Goal: Task Accomplishment & Management: Complete application form

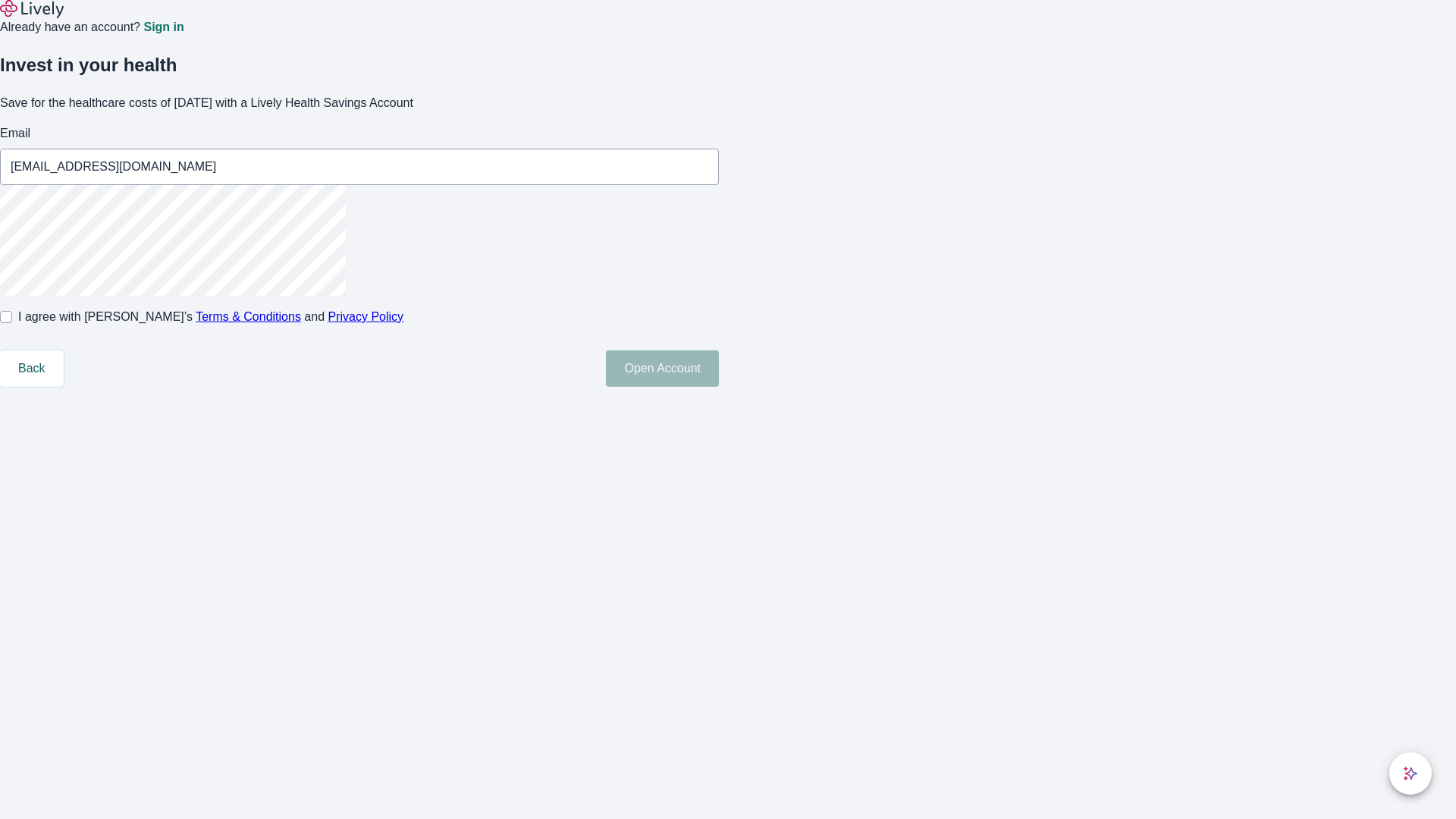
click at [13, 323] on input "I agree with Lively’s Terms & Conditions and Privacy Policy" at bounding box center [6, 317] width 13 height 13
checkbox input "true"
click at [719, 387] on button "Open Account" at bounding box center [662, 368] width 113 height 37
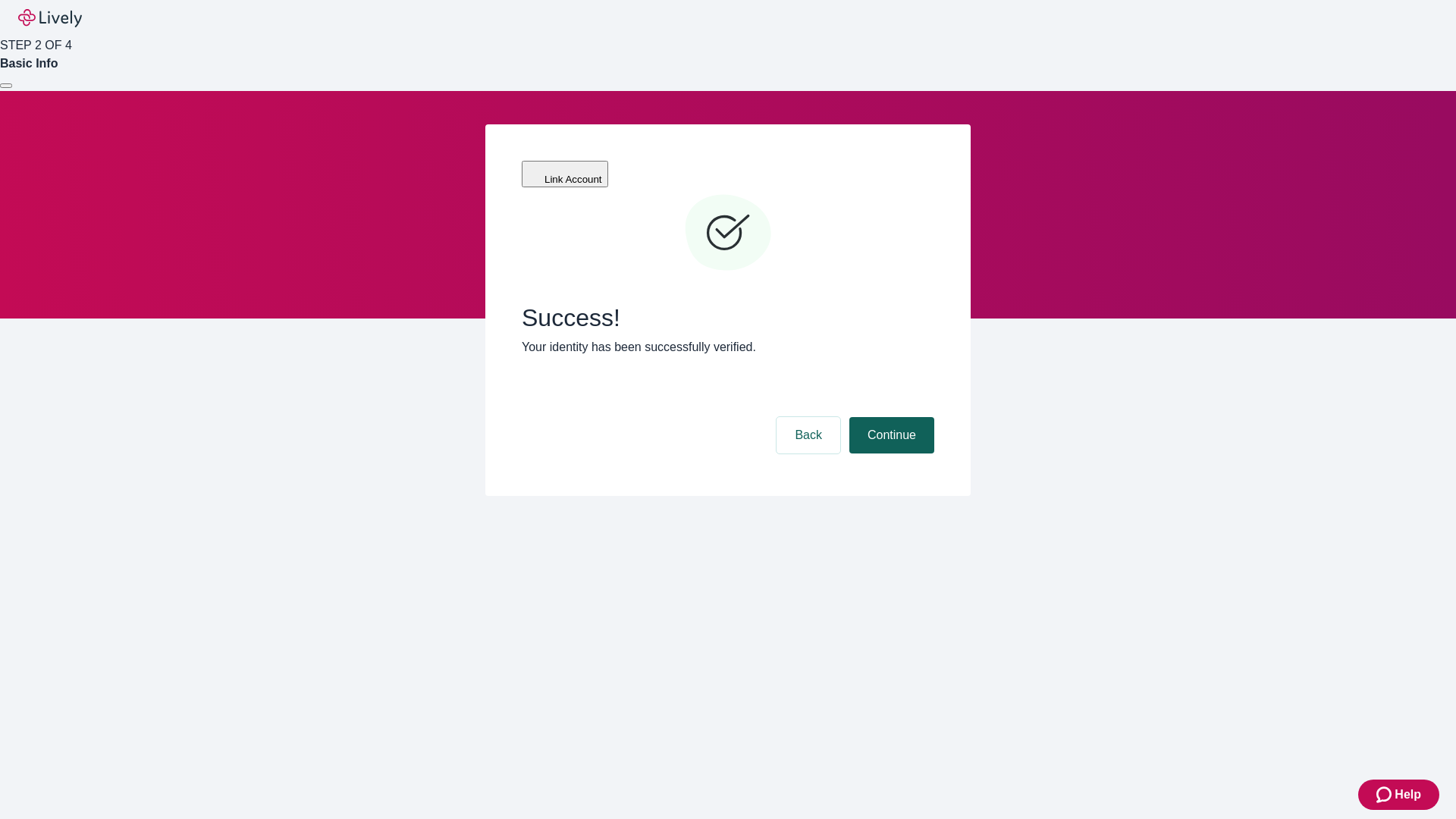
click at [890, 417] on button "Continue" at bounding box center [891, 435] width 85 height 37
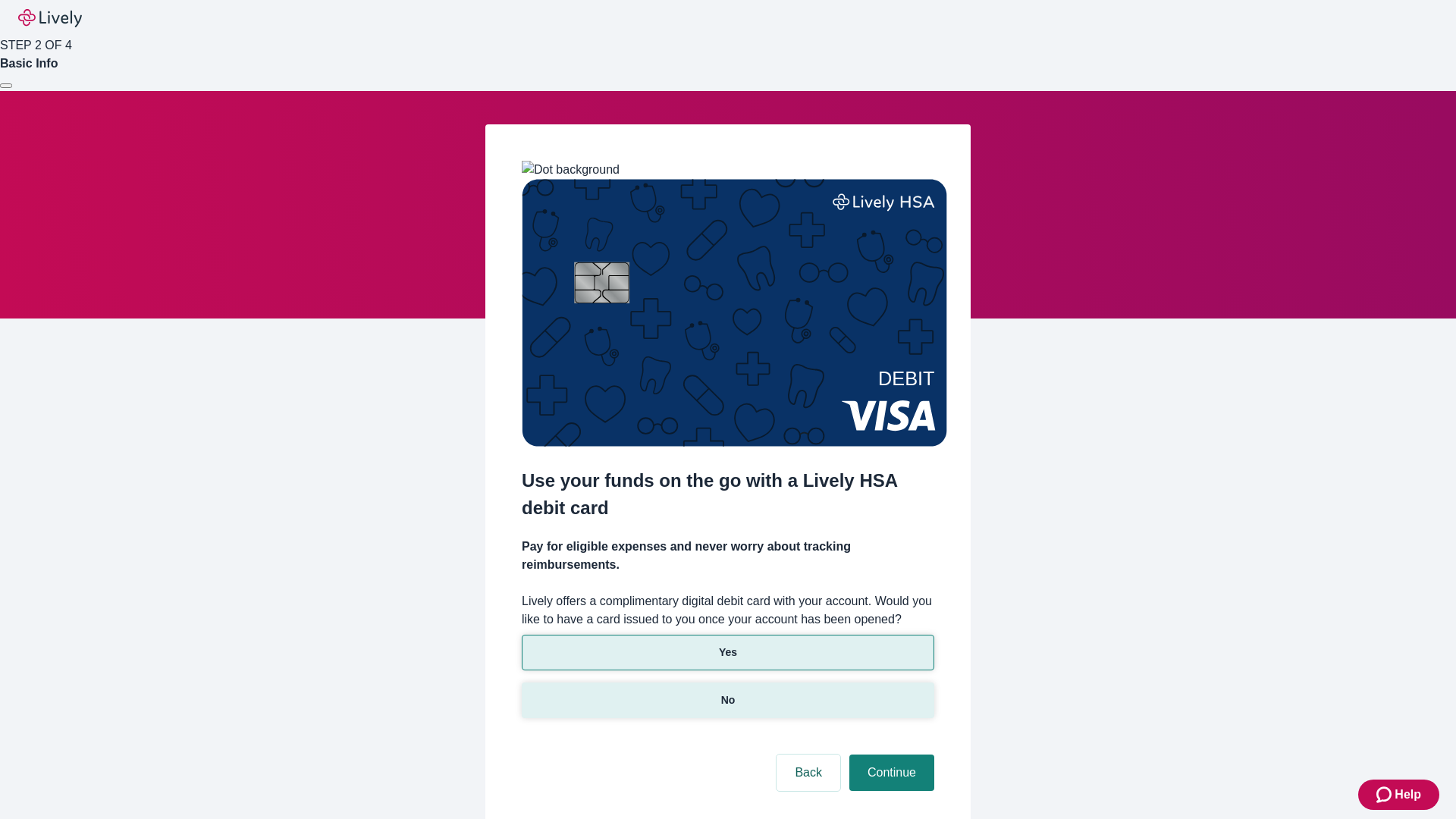
click at [727, 692] on p "No" at bounding box center [728, 700] width 14 height 16
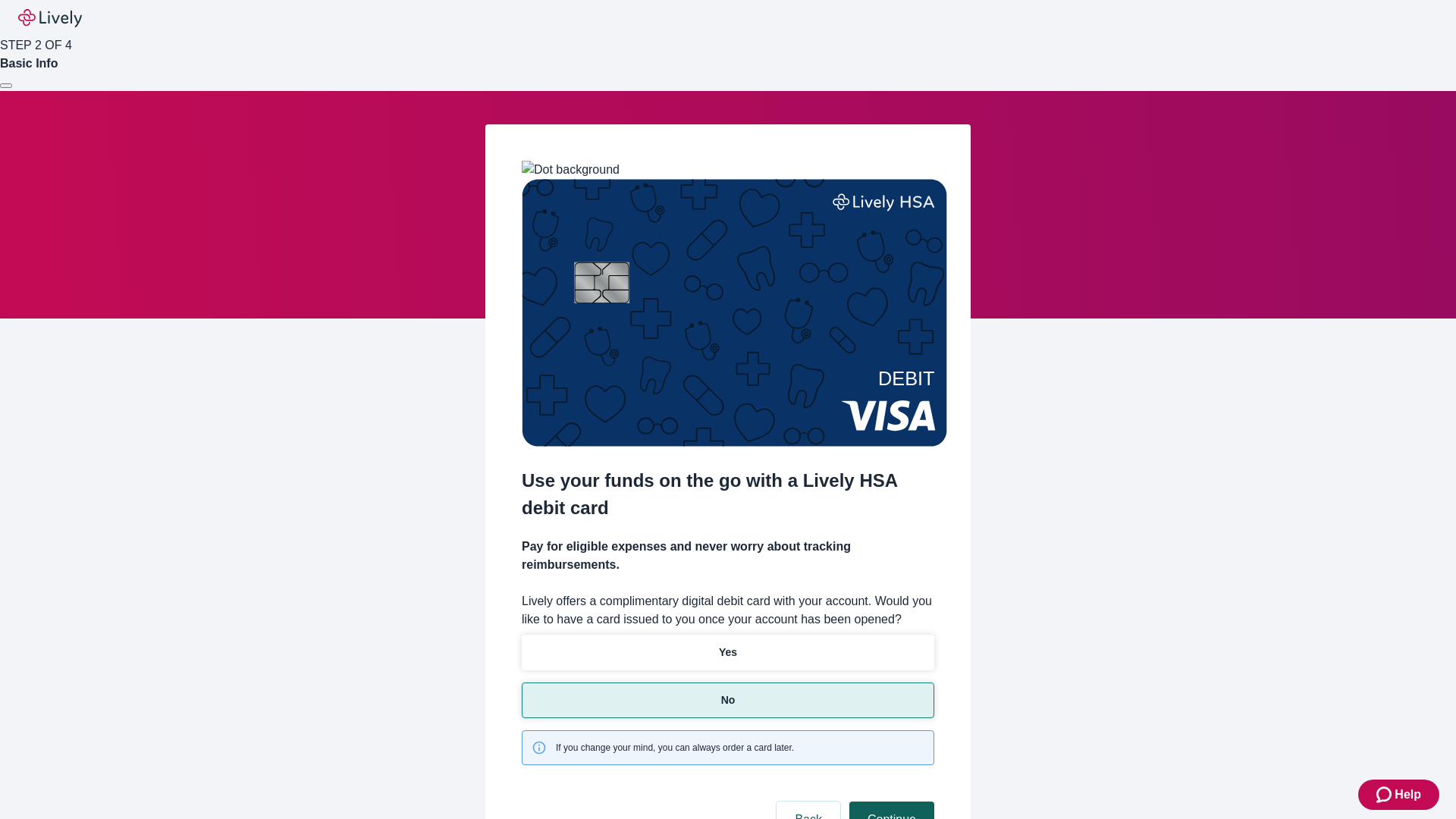
click at [890, 801] on button "Continue" at bounding box center [891, 819] width 85 height 37
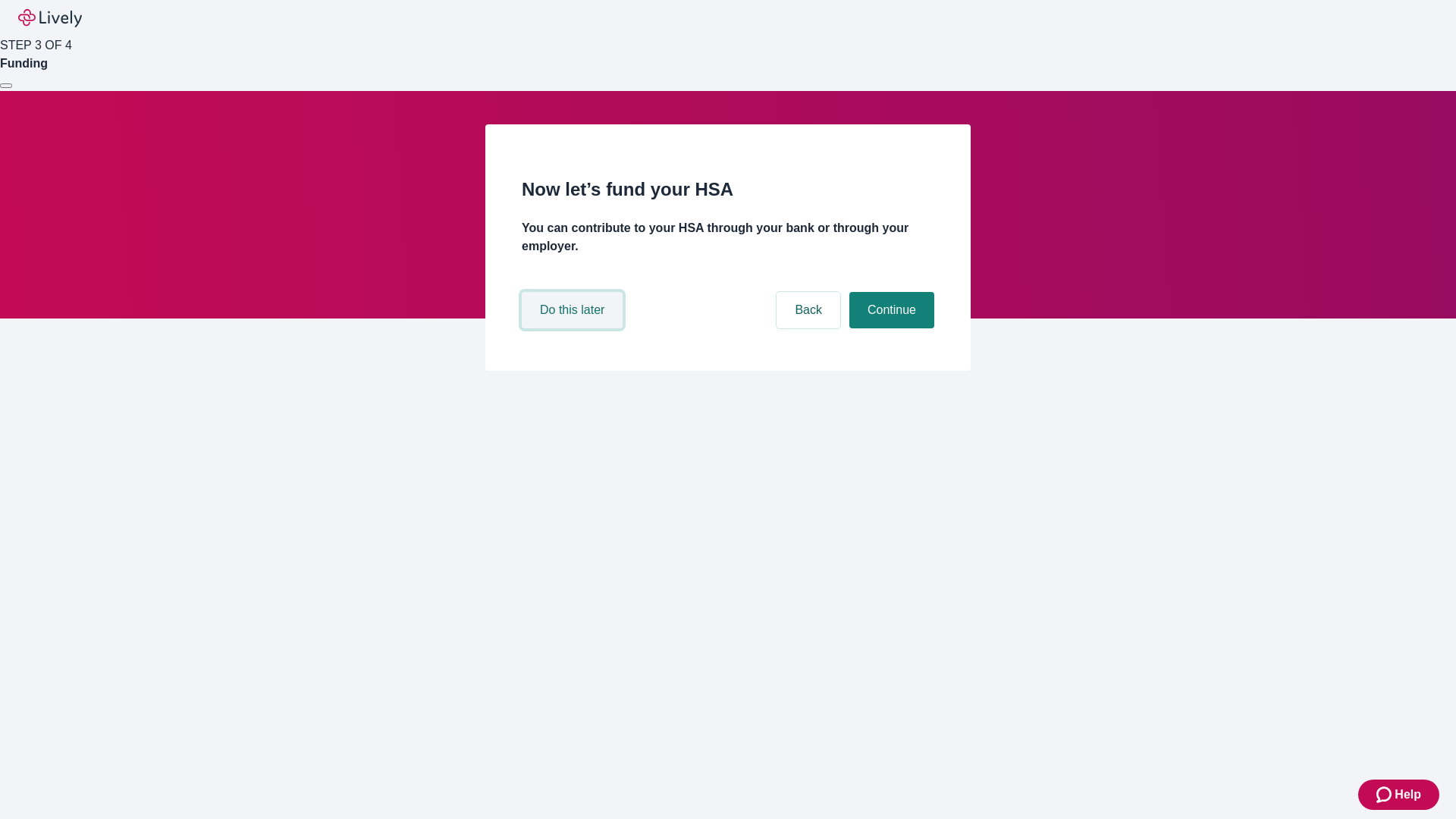
click at [574, 329] on button "Do this later" at bounding box center [572, 310] width 101 height 37
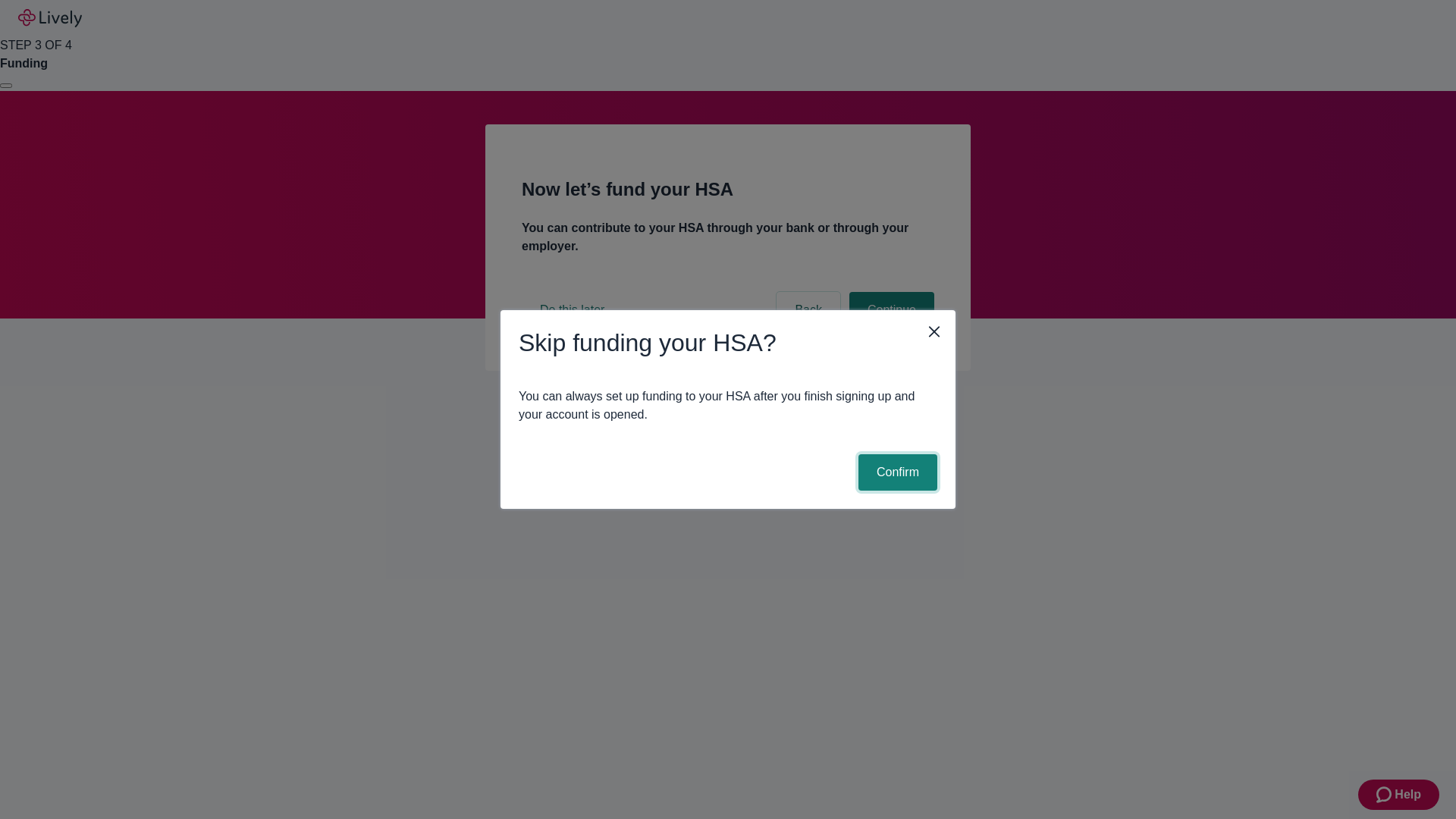
click at [896, 472] on button "Confirm" at bounding box center [898, 472] width 79 height 37
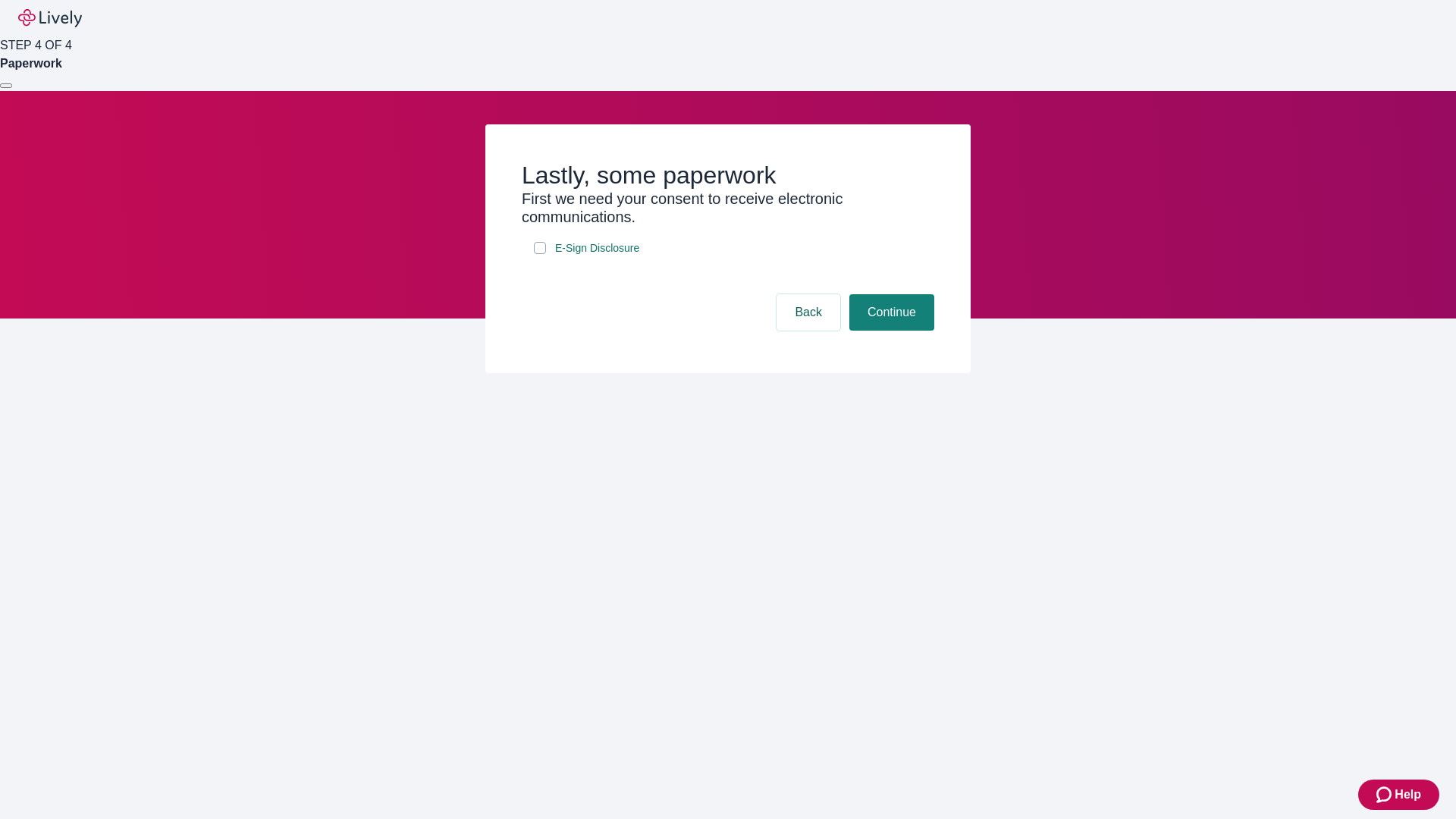
click at [540, 254] on input "E-Sign Disclosure" at bounding box center [540, 248] width 13 height 13
checkbox input "true"
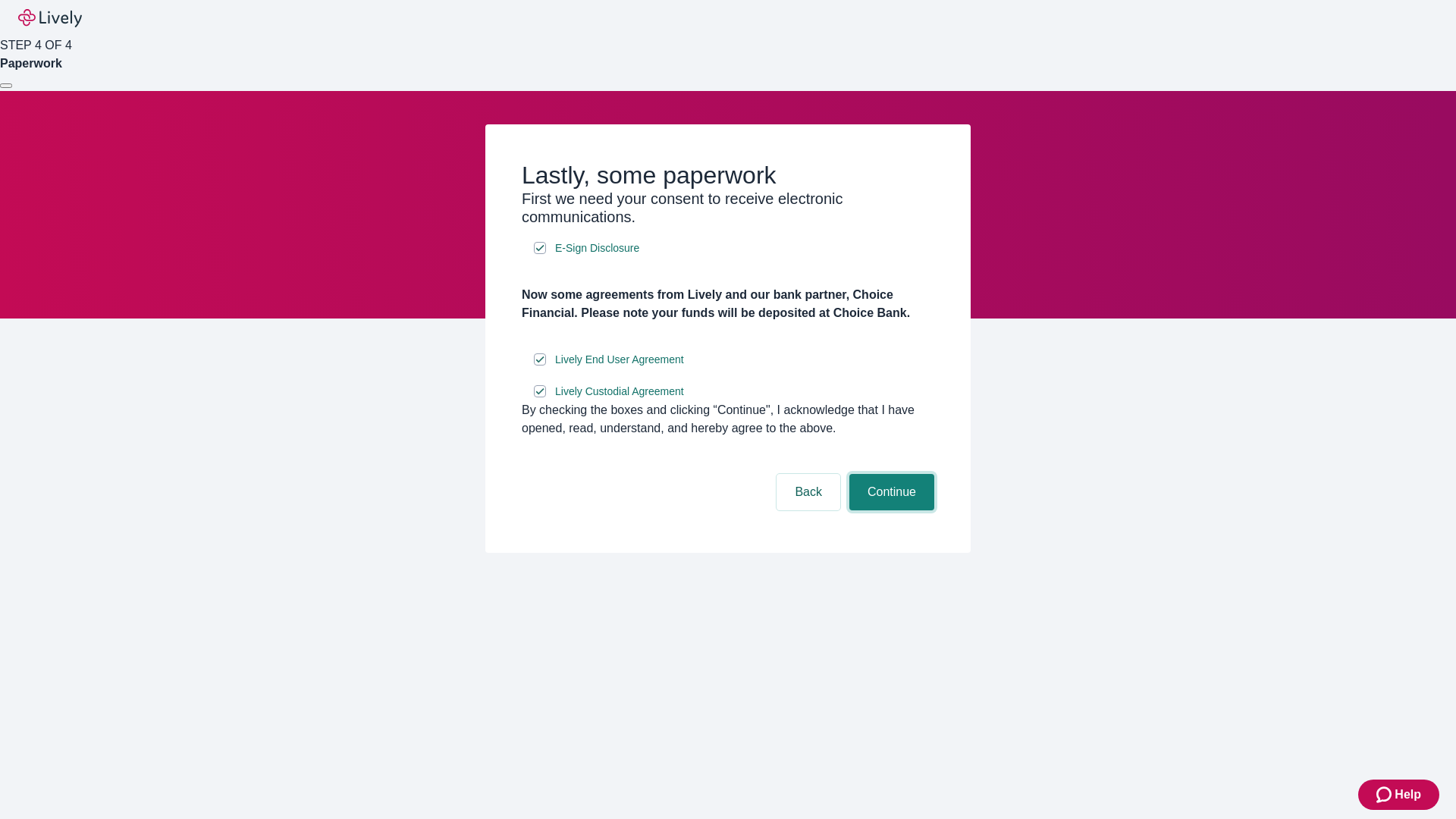
click at [890, 510] on button "Continue" at bounding box center [891, 492] width 85 height 37
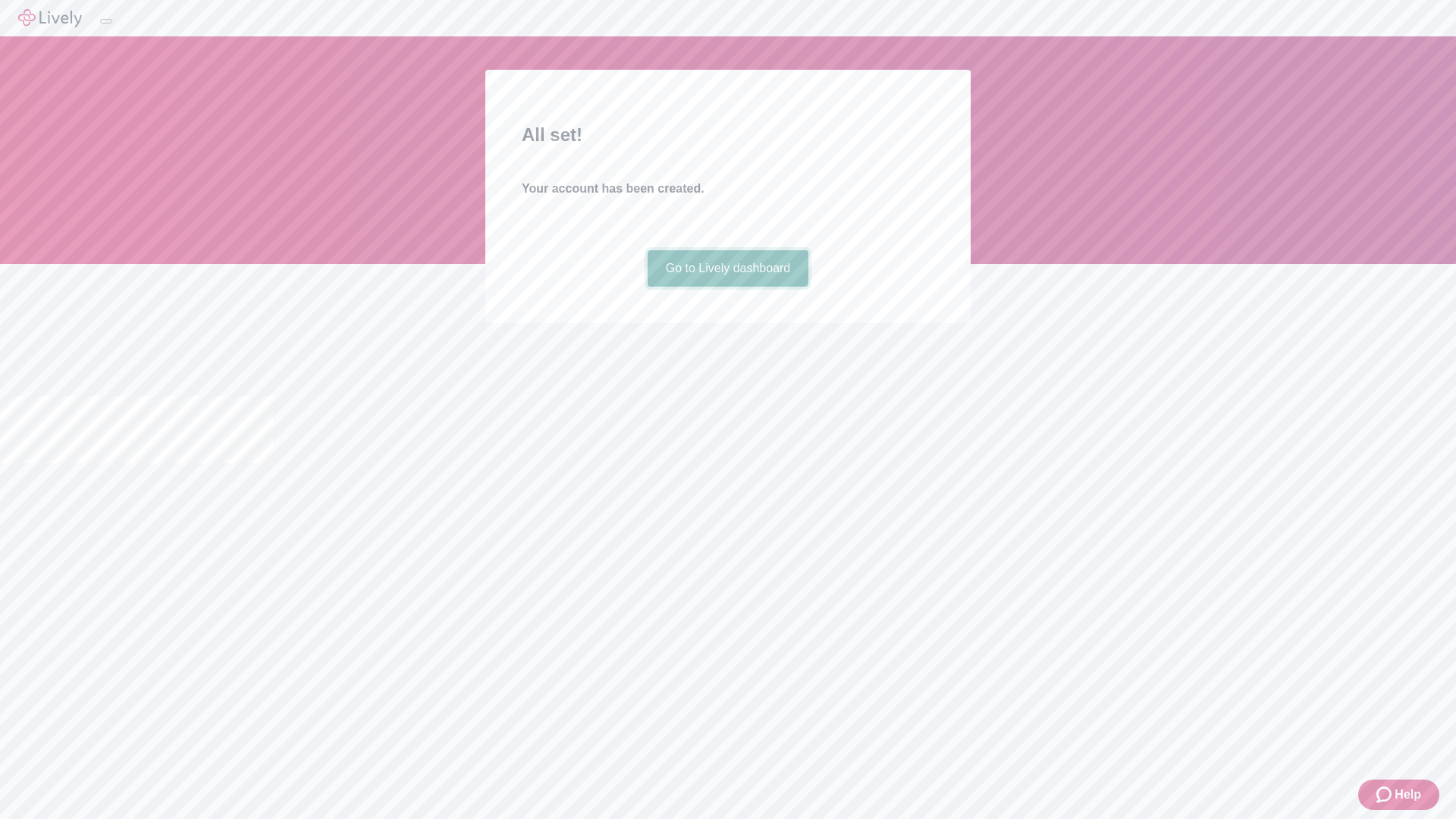
click at [727, 287] on link "Go to Lively dashboard" at bounding box center [728, 268] width 162 height 37
